Goal: Task Accomplishment & Management: Manage account settings

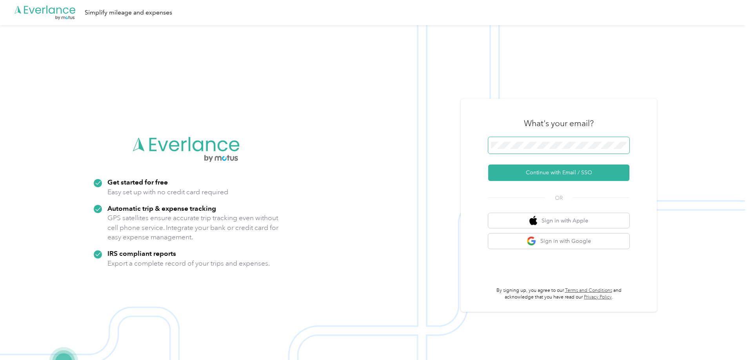
click at [537, 140] on span at bounding box center [558, 145] width 141 height 16
click at [566, 150] on span at bounding box center [558, 145] width 141 height 16
drag, startPoint x: 566, startPoint y: 149, endPoint x: 566, endPoint y: 156, distance: 7.5
click at [566, 156] on form "Continue with Email / SSO" at bounding box center [558, 159] width 141 height 44
click at [552, 152] on span at bounding box center [558, 145] width 141 height 16
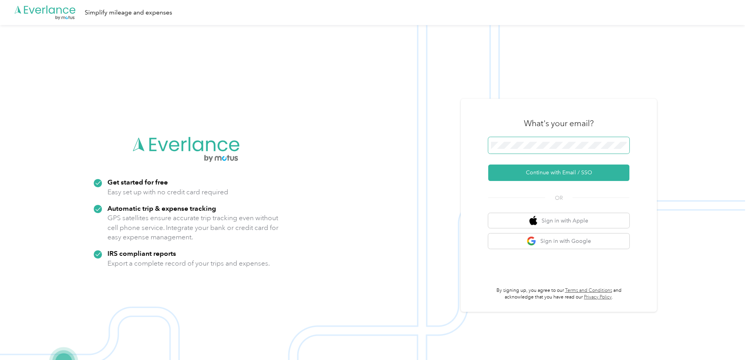
click at [546, 148] on span at bounding box center [558, 145] width 141 height 16
click at [533, 176] on button "Continue with Email / SSO" at bounding box center [558, 173] width 141 height 16
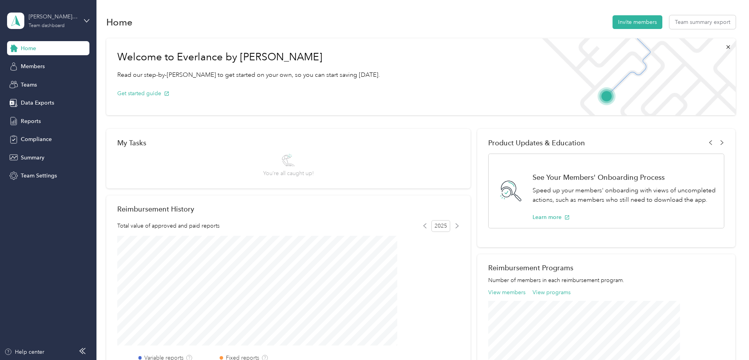
click at [40, 27] on div "Team dashboard" at bounding box center [47, 26] width 36 height 5
click at [45, 78] on div "Personal dashboard" at bounding box center [134, 82] width 243 height 14
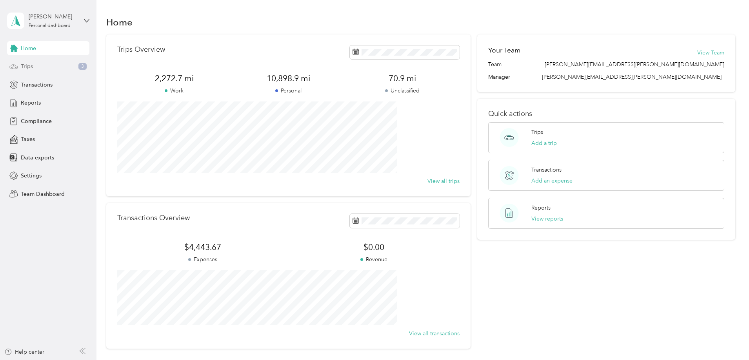
click at [43, 71] on div "Trips 3" at bounding box center [48, 67] width 82 height 14
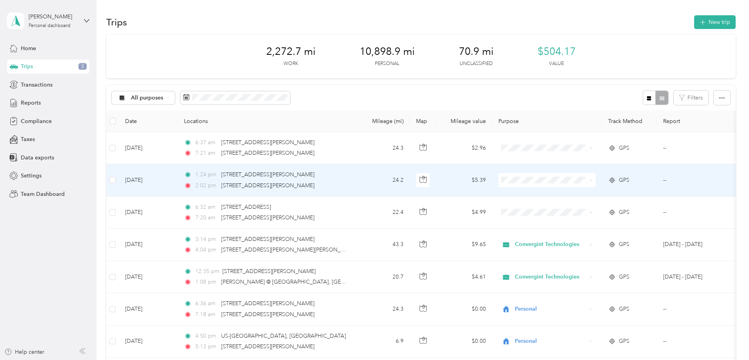
click at [574, 205] on span "Personal" at bounding box center [606, 209] width 73 height 8
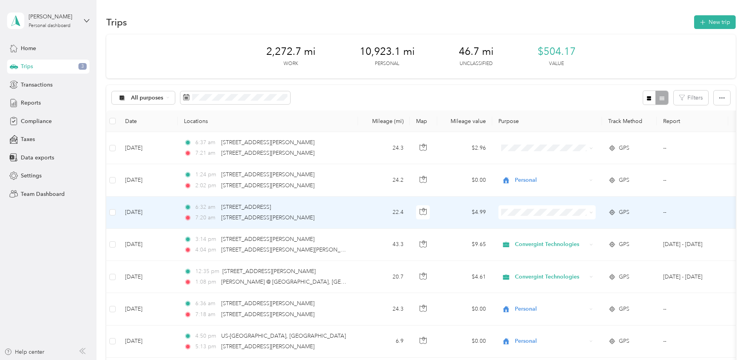
click at [567, 239] on span "Personal" at bounding box center [599, 239] width 86 height 8
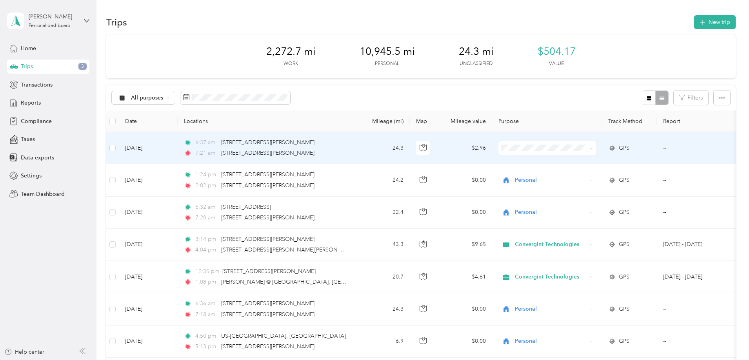
click at [586, 155] on td at bounding box center [547, 148] width 110 height 32
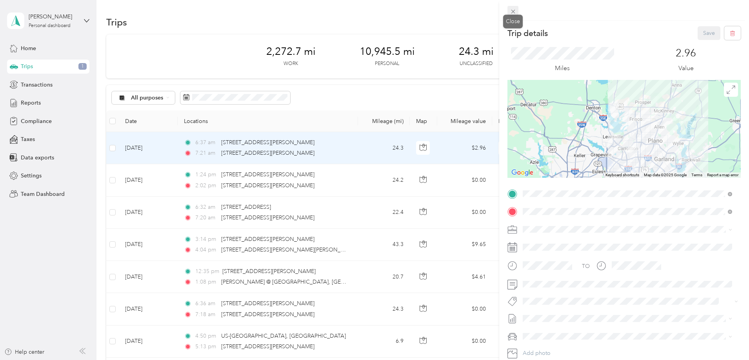
click at [513, 360] on div "Trip details Save This trip cannot be edited because it is either under review,…" at bounding box center [372, 360] width 745 height 0
click at [510, 9] on icon at bounding box center [512, 11] width 7 height 7
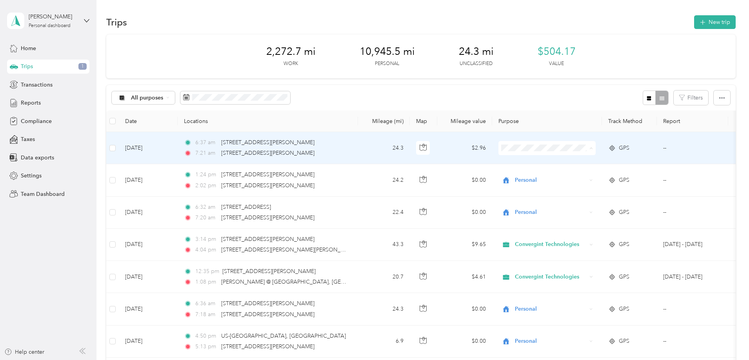
drag, startPoint x: 586, startPoint y: 180, endPoint x: 577, endPoint y: 179, distance: 8.6
click at [583, 180] on li "Personal" at bounding box center [598, 177] width 97 height 14
click at [492, 158] on td "$0.00" at bounding box center [464, 148] width 55 height 32
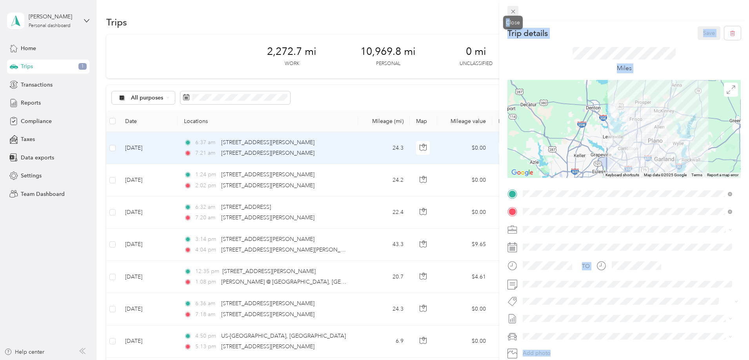
click at [509, 16] on div "Close" at bounding box center [513, 23] width 20 height 14
click at [511, 14] on icon at bounding box center [512, 11] width 7 height 7
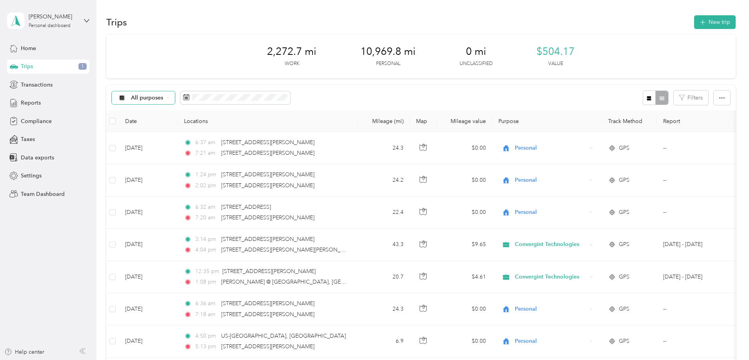
click at [169, 97] on icon at bounding box center [167, 97] width 3 height 3
click at [200, 122] on span "Unclassified" at bounding box center [215, 125] width 64 height 8
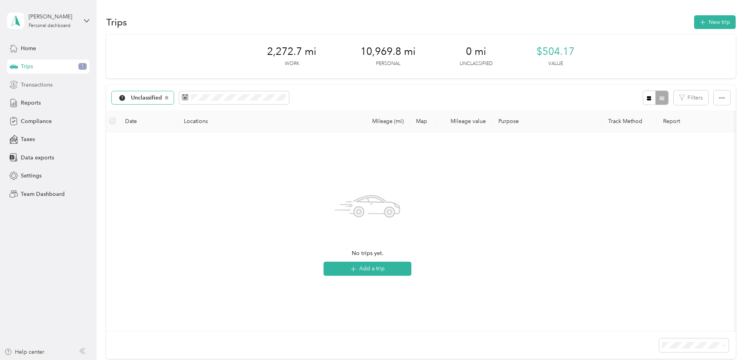
click at [27, 87] on span "Transactions" at bounding box center [37, 85] width 32 height 8
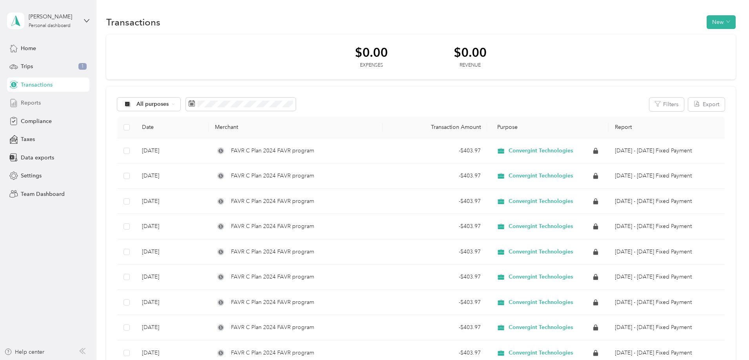
click at [31, 104] on span "Reports" at bounding box center [31, 103] width 20 height 8
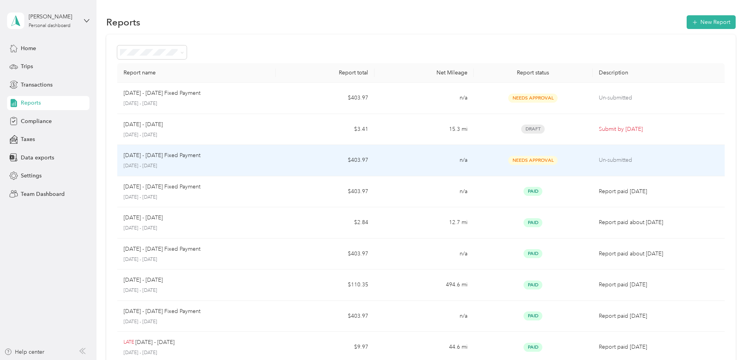
click at [276, 167] on td "[DATE] - [DATE] Fixed Payment [DATE] - [DATE]" at bounding box center [196, 160] width 158 height 31
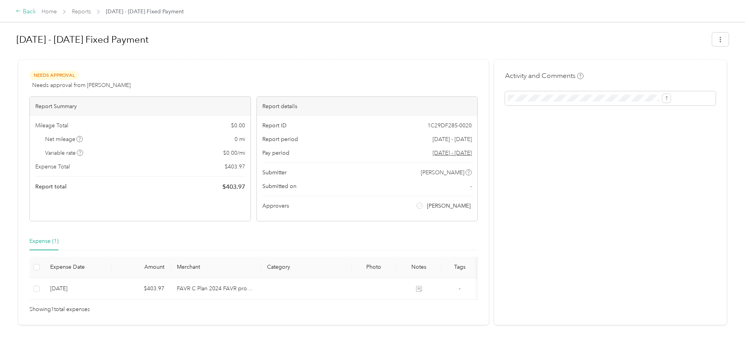
click at [36, 14] on div "Back" at bounding box center [26, 11] width 20 height 9
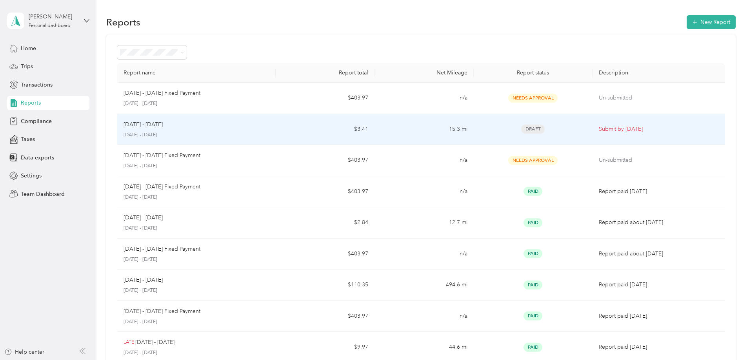
click at [306, 122] on td "$3.41" at bounding box center [325, 129] width 99 height 31
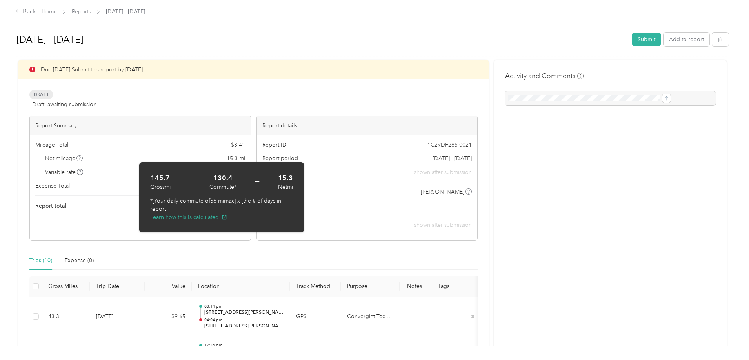
click at [338, 102] on div "Draft Draft, awaiting submission View activity & comments" at bounding box center [253, 99] width 448 height 19
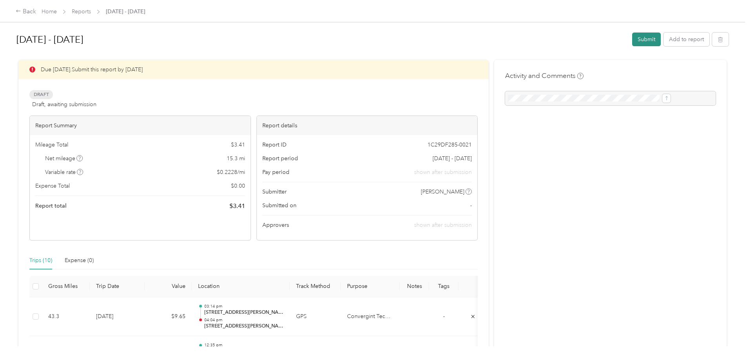
click at [632, 42] on button "Submit" at bounding box center [646, 40] width 29 height 14
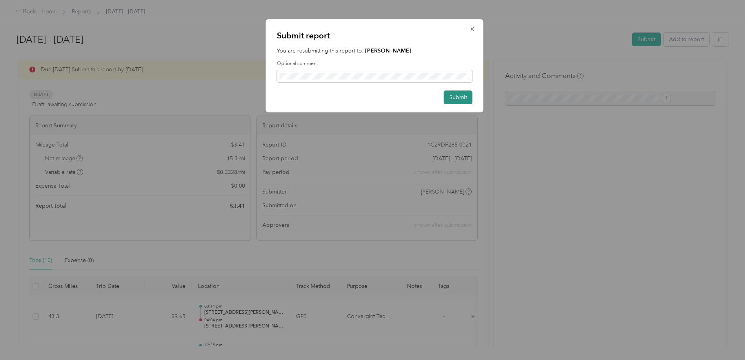
click at [453, 94] on button "Submit" at bounding box center [458, 98] width 29 height 14
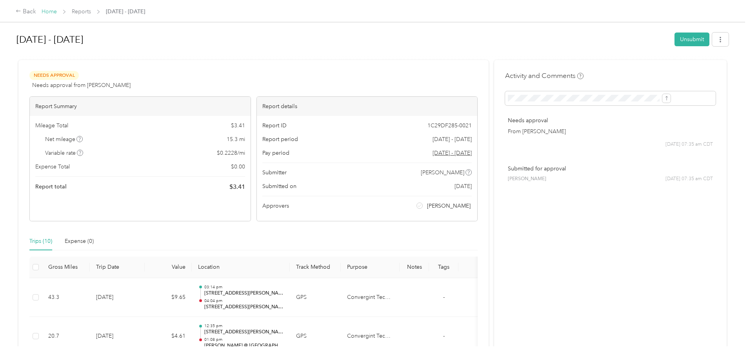
click at [57, 11] on link "Home" at bounding box center [49, 11] width 15 height 7
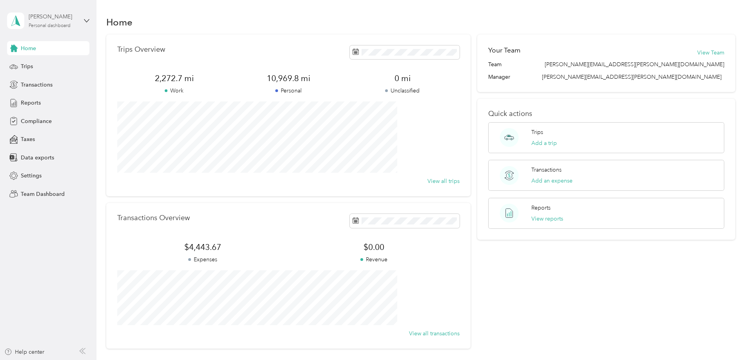
click at [72, 26] on div "[PERSON_NAME] Personal dashboard" at bounding box center [53, 21] width 49 height 16
click at [62, 70] on div "Team dashboard Personal dashboard Log out" at bounding box center [134, 78] width 243 height 49
click at [53, 25] on div "Personal dashboard" at bounding box center [50, 26] width 42 height 5
click at [38, 62] on div "Team dashboard" at bounding box center [35, 64] width 42 height 8
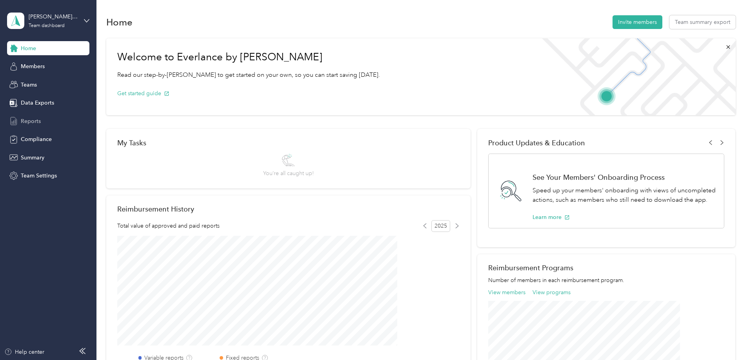
click at [34, 121] on span "Reports" at bounding box center [31, 121] width 20 height 8
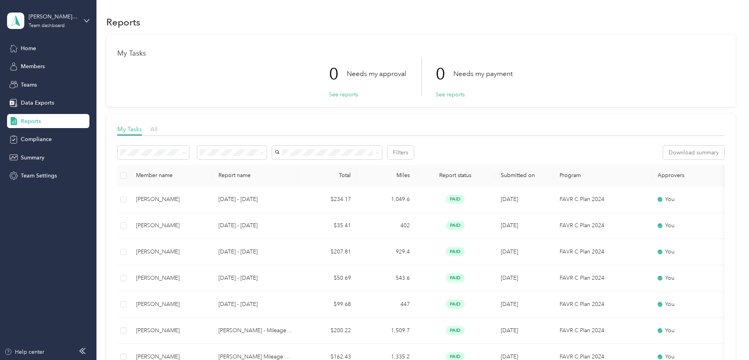
click at [45, 32] on div "[PERSON_NAME][EMAIL_ADDRESS][PERSON_NAME][DOMAIN_NAME] Team dashboard" at bounding box center [48, 20] width 82 height 27
click at [33, 78] on div "Personal dashboard" at bounding box center [38, 82] width 49 height 8
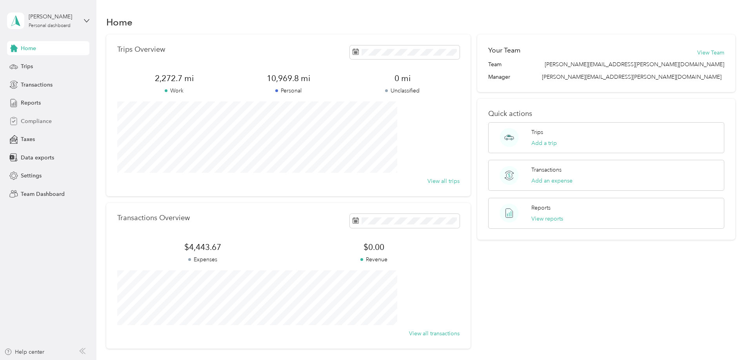
click at [35, 120] on span "Compliance" at bounding box center [36, 121] width 31 height 8
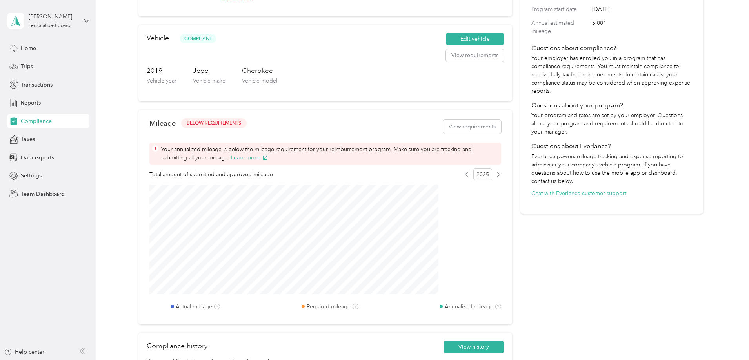
scroll to position [157, 0]
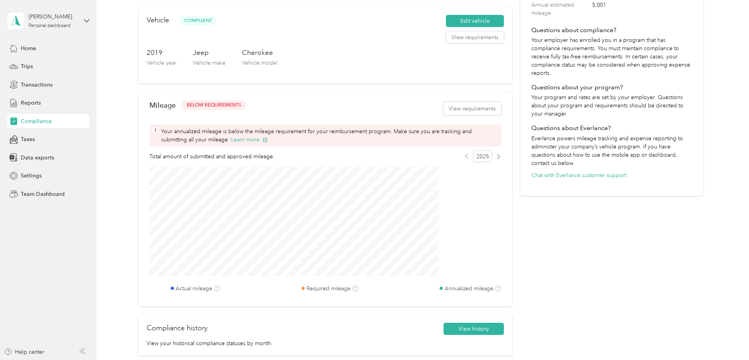
drag, startPoint x: 446, startPoint y: 160, endPoint x: 450, endPoint y: 164, distance: 6.4
click at [450, 162] on div "Total amount of submitted and approved mileage 2025" at bounding box center [325, 156] width 352 height 12
click at [464, 159] on icon at bounding box center [466, 156] width 5 height 5
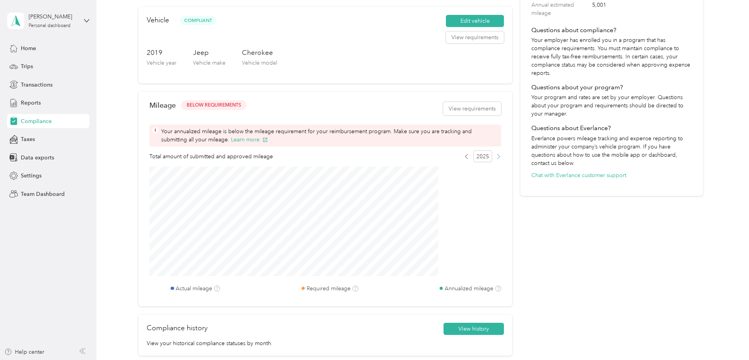
click at [496, 159] on icon at bounding box center [498, 156] width 5 height 5
click at [473, 162] on span "2025" at bounding box center [482, 156] width 19 height 12
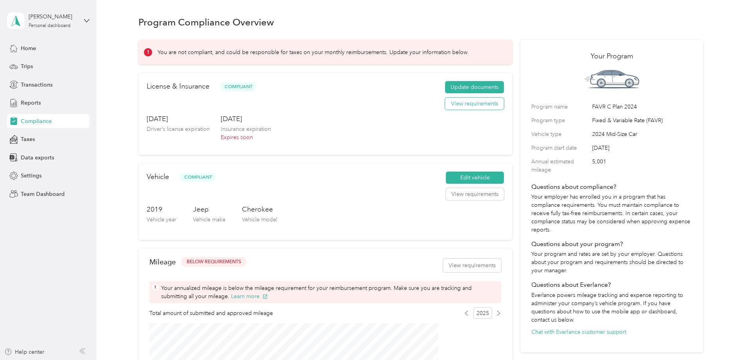
click at [451, 110] on button "View requirements" at bounding box center [474, 104] width 59 height 13
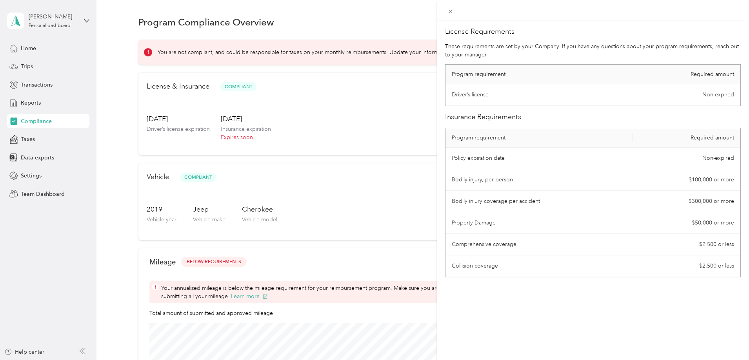
click at [714, 266] on td "$2,500 or less" at bounding box center [686, 267] width 108 height 22
